Goal: Task Accomplishment & Management: Manage account settings

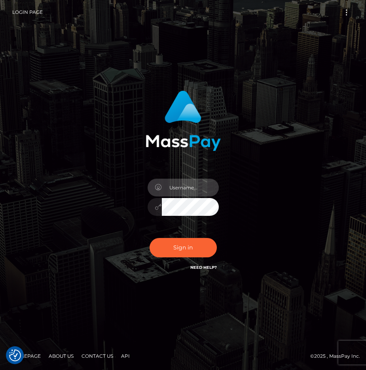
type input "raewhit"
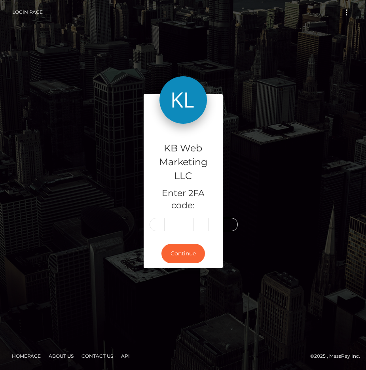
type input "6"
type input "1"
type input "5"
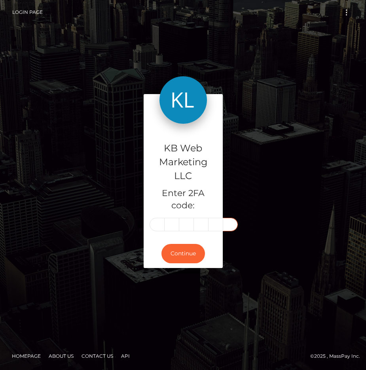
type input "3"
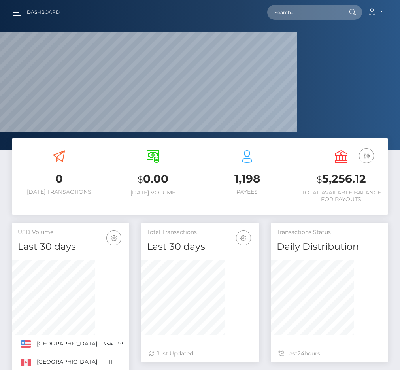
scroll to position [153, 83]
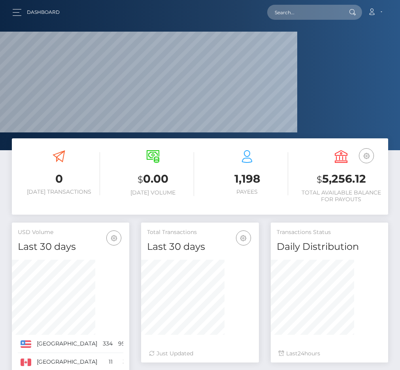
scroll to position [153, 83]
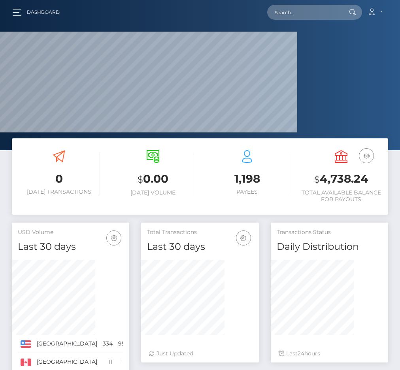
scroll to position [153, 83]
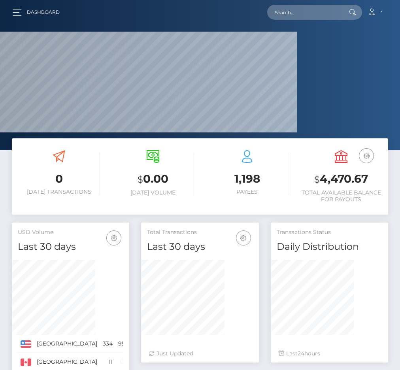
scroll to position [153, 83]
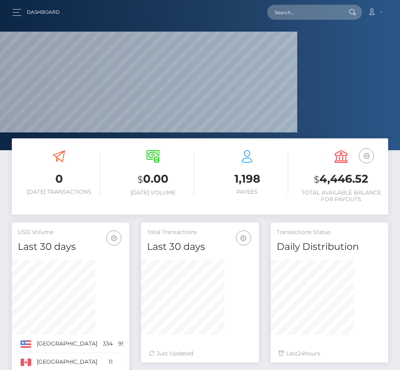
scroll to position [153, 83]
drag, startPoint x: 0, startPoint y: 0, endPoint x: 359, endPoint y: 193, distance: 407.4
click at [359, 187] on h3 "$ 4,446.52" at bounding box center [341, 179] width 82 height 16
copy h3 "4,446.52"
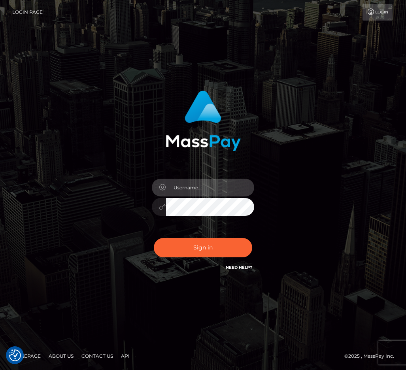
type input "raewhit"
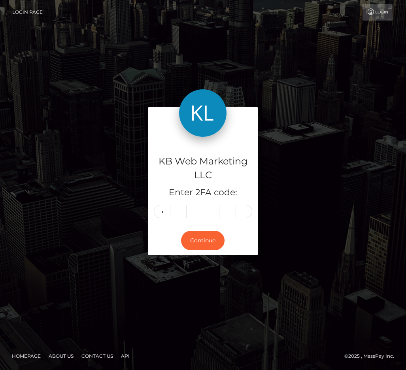
type input "7"
type input "0"
type input "2"
type input "3"
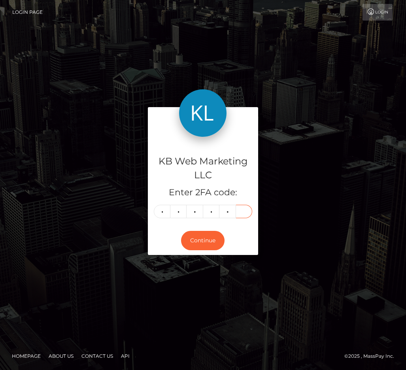
type input "2"
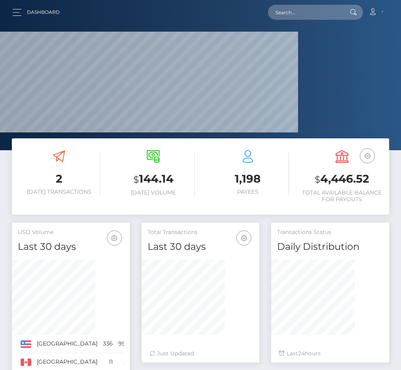
scroll to position [153, 83]
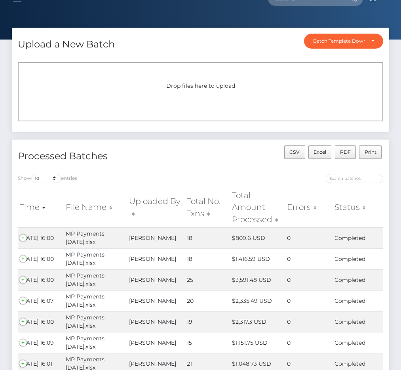
scroll to position [55, 0]
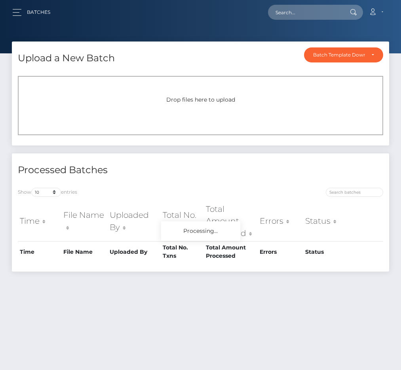
scroll to position [20, 0]
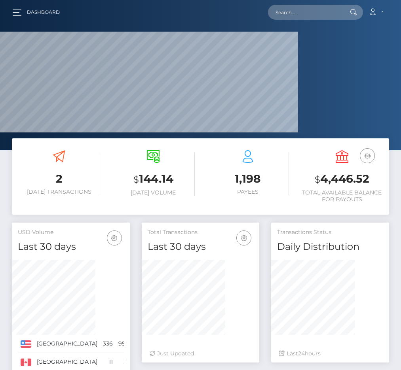
scroll to position [153, 83]
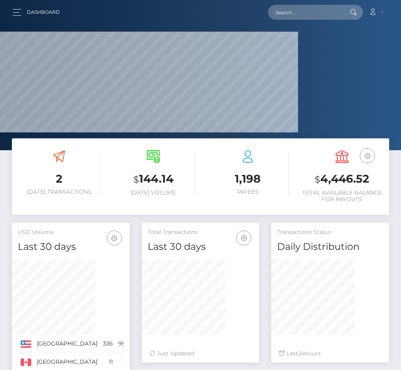
scroll to position [153, 83]
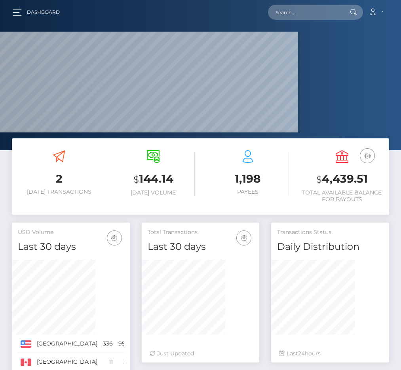
scroll to position [153, 83]
drag, startPoint x: 360, startPoint y: 194, endPoint x: 342, endPoint y: 182, distance: 21.2
click at [342, 182] on h3 "$ 4,439.51" at bounding box center [341, 179] width 82 height 16
copy h3 "4,439.51"
